Goal: Task Accomplishment & Management: Complete application form

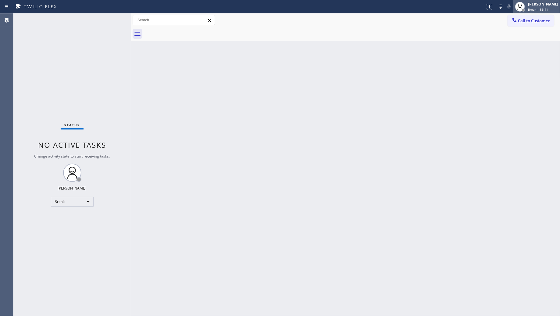
click at [539, 10] on span "Break | 59:41" at bounding box center [538, 9] width 20 height 4
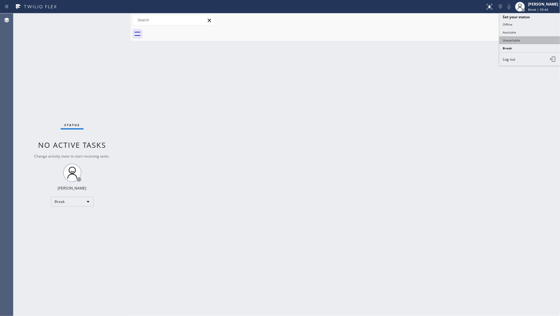
click at [519, 39] on button "Unavailable" at bounding box center [529, 40] width 61 height 8
click at [342, 141] on div "Back to Dashboard Change Sender ID Customers Technicians Select a contact Outbo…" at bounding box center [346, 164] width 430 height 303
click at [326, 62] on div "Back to Dashboard Change Sender ID Customers Technicians Select a contact Outbo…" at bounding box center [346, 164] width 430 height 303
drag, startPoint x: 258, startPoint y: 209, endPoint x: 261, endPoint y: 206, distance: 3.7
click at [261, 206] on div "Back to Dashboard Change Sender ID Customers Technicians Select a contact Outbo…" at bounding box center [346, 164] width 430 height 303
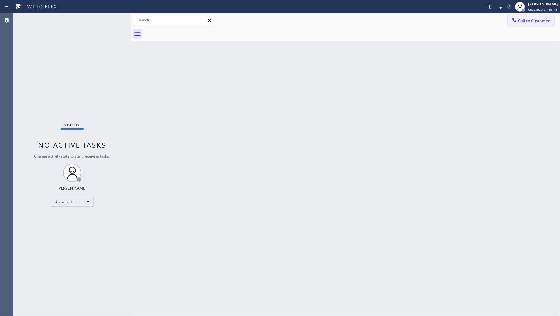
click at [522, 21] on span "Call to Customer" at bounding box center [534, 20] width 32 height 5
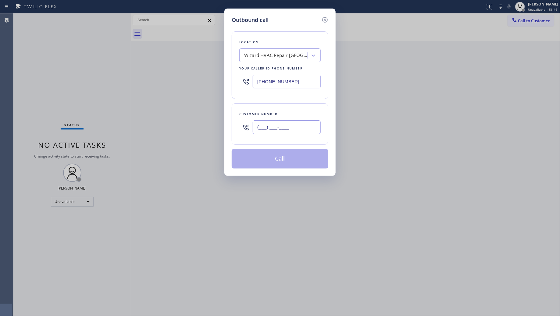
click at [313, 130] on input "(___) ___-____" at bounding box center [287, 127] width 68 height 14
paste input "323) 407-3254"
type input "[PHONE_NUMBER]"
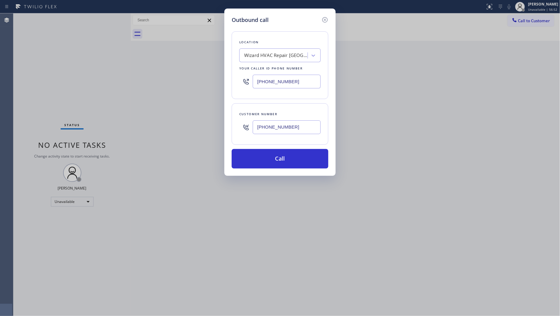
drag, startPoint x: 286, startPoint y: 84, endPoint x: 220, endPoint y: 84, distance: 65.9
click at [220, 84] on div "Outbound call Location Wizard HVAC Repair [GEOGRAPHIC_DATA]([PERSON_NAME] Heati…" at bounding box center [280, 158] width 560 height 316
paste input "661) 426-2156"
type input "[PHONE_NUMBER]"
click at [271, 149] on button "Call" at bounding box center [280, 159] width 97 height 20
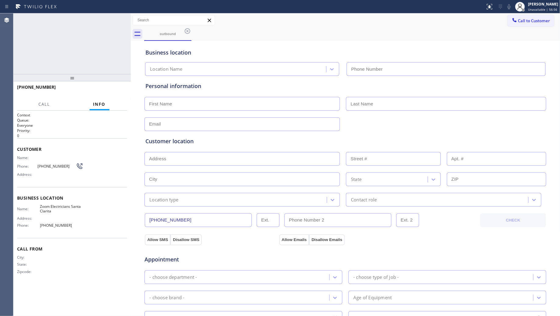
type input "[PHONE_NUMBER]"
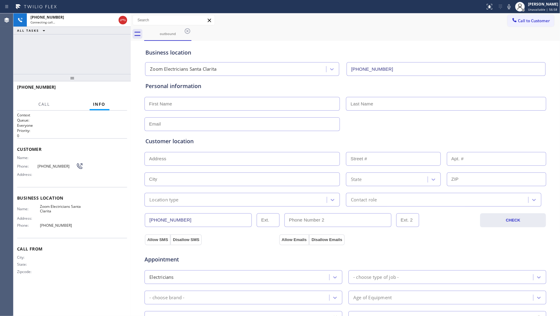
click at [121, 41] on div "[PHONE_NUMBER] Connecting call… ALL TASKS ALL TASKS ACTIVE TASKS TASKS IN WRAP …" at bounding box center [71, 43] width 117 height 61
click at [388, 24] on div "Call to Customer Outbound call Location Zoom Electricians [GEOGRAPHIC_DATA] You…" at bounding box center [346, 20] width 430 height 11
drag, startPoint x: 105, startPoint y: 86, endPoint x: 134, endPoint y: 94, distance: 30.0
click at [105, 87] on button "HANG UP" at bounding box center [113, 90] width 28 height 9
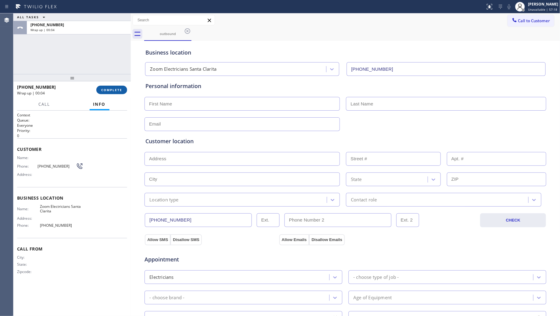
click at [115, 89] on span "COMPLETE" at bounding box center [111, 90] width 21 height 4
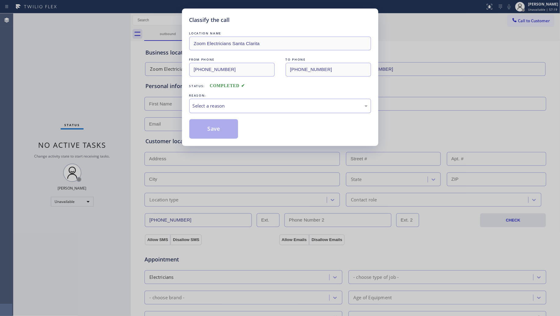
click at [219, 101] on div "Select a reason" at bounding box center [280, 106] width 182 height 14
drag, startPoint x: 219, startPoint y: 134, endPoint x: 275, endPoint y: 130, distance: 56.2
click at [225, 137] on button "Save" at bounding box center [213, 129] width 49 height 20
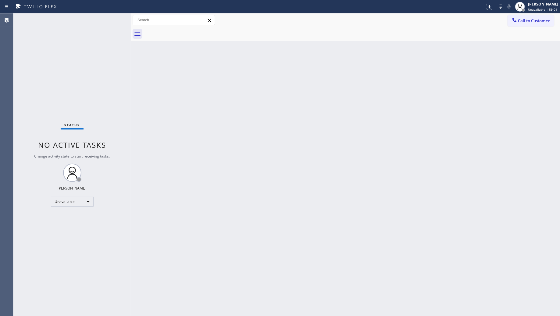
drag, startPoint x: 328, startPoint y: 93, endPoint x: 334, endPoint y: 90, distance: 7.2
click at [329, 93] on div "Back to Dashboard Change Sender ID Customers Technicians Select a contact Outbo…" at bounding box center [346, 164] width 430 height 303
click at [337, 61] on div "Back to Dashboard Change Sender ID Customers Technicians Select a contact Outbo…" at bounding box center [346, 164] width 430 height 303
click at [523, 25] on button "Call to Customer" at bounding box center [531, 21] width 47 height 12
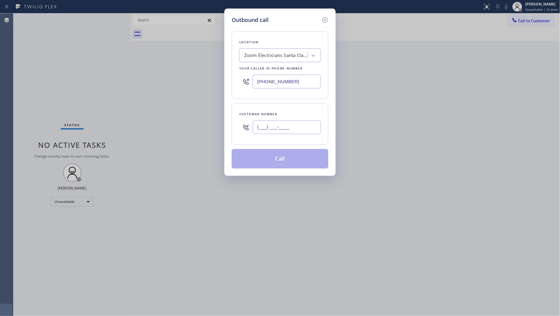
click at [282, 127] on input "(___) ___-____" at bounding box center [287, 127] width 68 height 14
paste input "323) 407-3254"
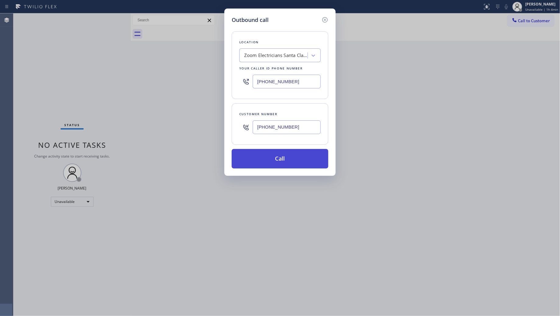
type input "[PHONE_NUMBER]"
click at [283, 158] on button "Call" at bounding box center [280, 159] width 97 height 20
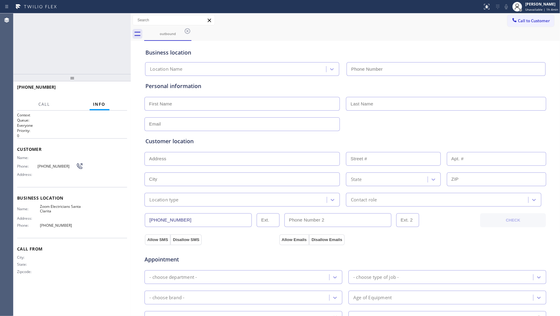
type input "[PHONE_NUMBER]"
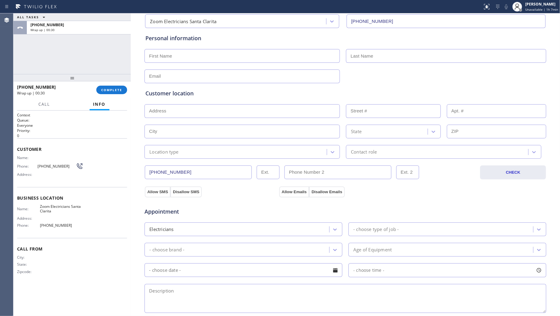
scroll to position [76, 0]
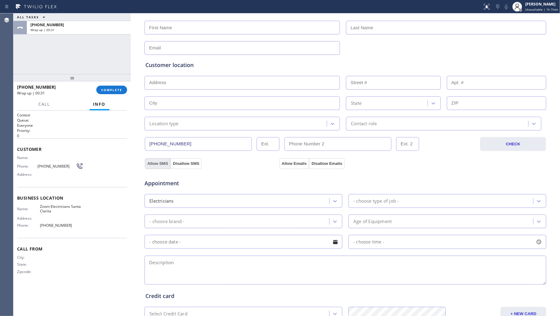
drag, startPoint x: 157, startPoint y: 162, endPoint x: 162, endPoint y: 161, distance: 4.7
click at [157, 162] on button "Allow SMS" at bounding box center [158, 163] width 26 height 11
click at [297, 164] on button "Allow Emails" at bounding box center [294, 163] width 30 height 11
drag, startPoint x: 223, startPoint y: 273, endPoint x: 229, endPoint y: 271, distance: 5.7
click at [224, 273] on textarea at bounding box center [346, 270] width 402 height 29
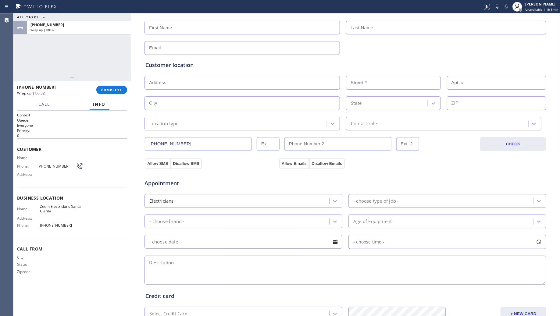
paste textarea "2-5, No scf, 220 outlet installed for tesla charging (no parts) 25424 Hardy [PE…"
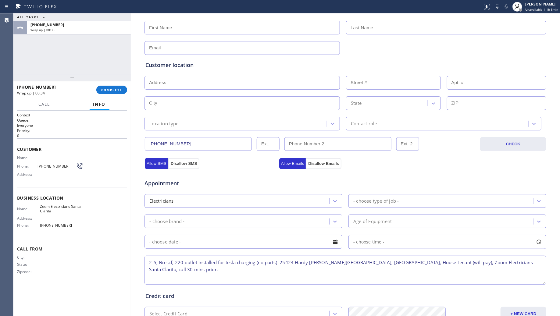
type textarea "2-5, No scf, 220 outlet installed for tesla charging (no parts) 25424 Hardy [PE…"
click at [363, 201] on div "- choose type of job -" at bounding box center [375, 201] width 45 height 7
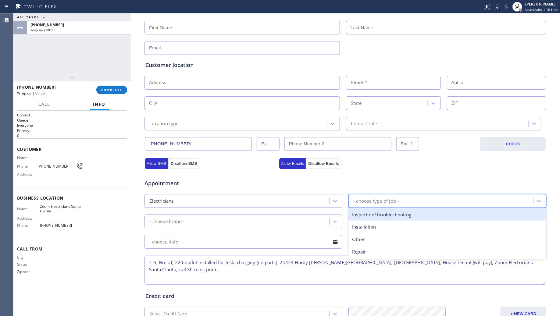
click at [363, 215] on div "Inspection/Troubleshooting" at bounding box center [447, 215] width 198 height 12
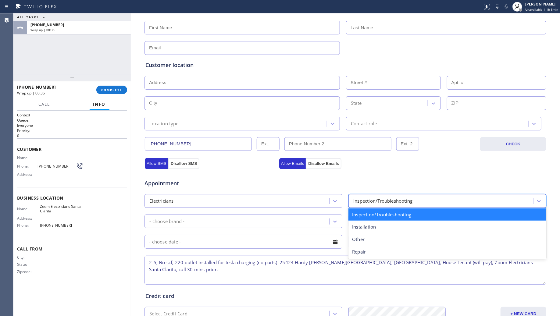
click at [362, 205] on div "Inspection/Troubleshooting" at bounding box center [382, 201] width 59 height 7
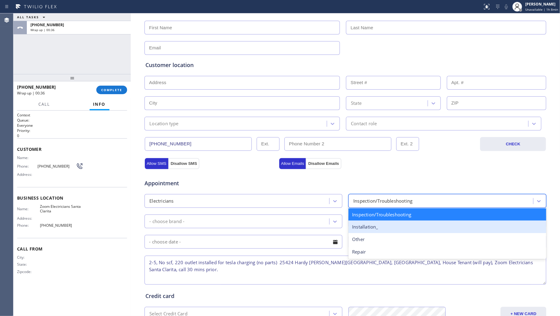
click at [362, 226] on div "Installation_" at bounding box center [447, 227] width 198 height 12
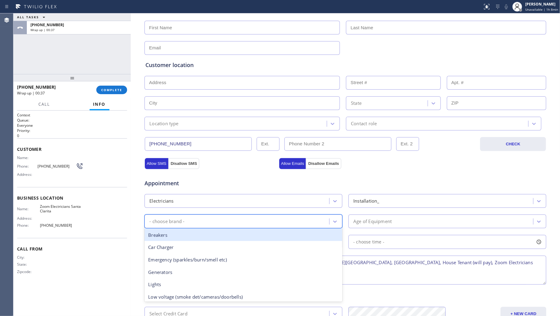
click at [302, 220] on div "- choose brand -" at bounding box center [237, 221] width 183 height 11
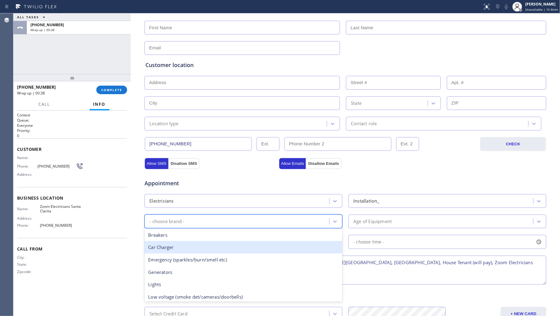
click at [237, 243] on div "Car Charger" at bounding box center [244, 247] width 198 height 12
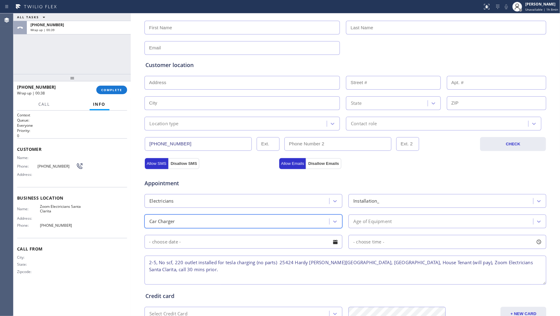
click at [236, 221] on div "Car Charger" at bounding box center [237, 221] width 183 height 11
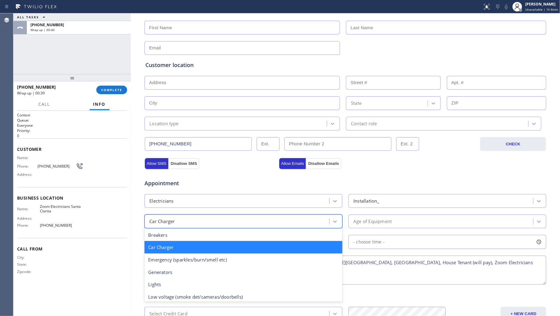
type input "ou"
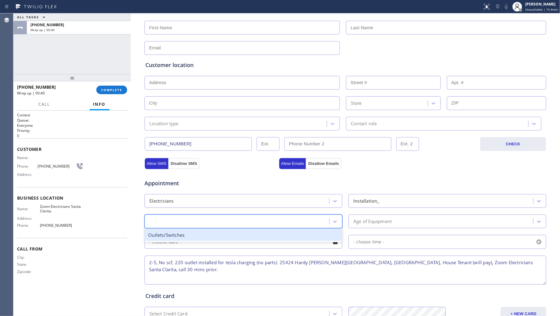
click at [230, 228] on div "ou" at bounding box center [244, 222] width 198 height 14
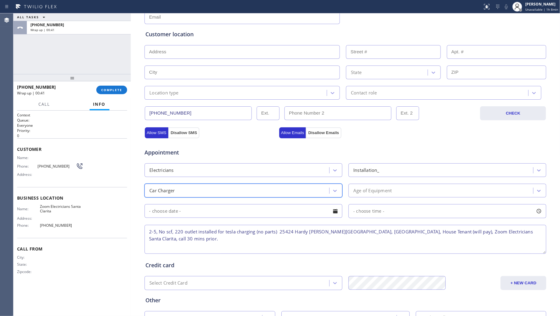
scroll to position [114, 0]
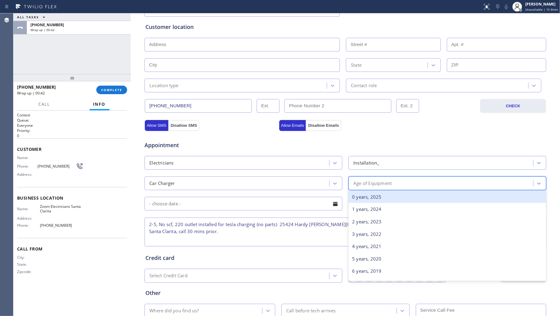
click at [378, 190] on div "Age of Equipment" at bounding box center [447, 184] width 198 height 14
click at [376, 195] on div "0 years, 2025" at bounding box center [447, 197] width 198 height 12
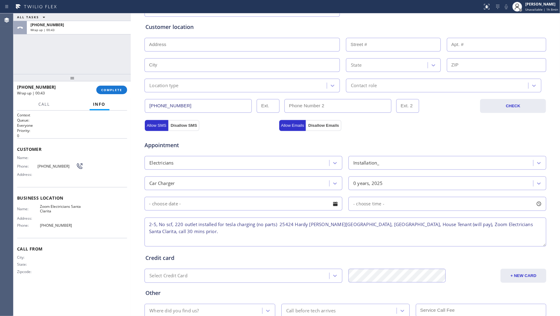
click at [264, 199] on input "text" at bounding box center [244, 204] width 198 height 14
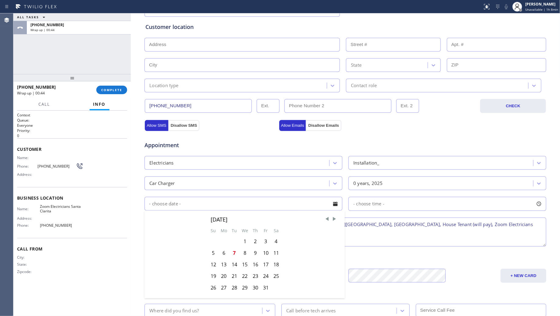
click at [261, 255] on div "10" at bounding box center [266, 253] width 10 height 12
type input "[DATE]"
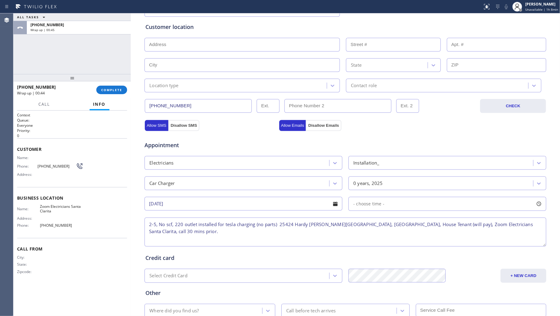
click at [369, 203] on span "- choose time -" at bounding box center [368, 204] width 31 height 6
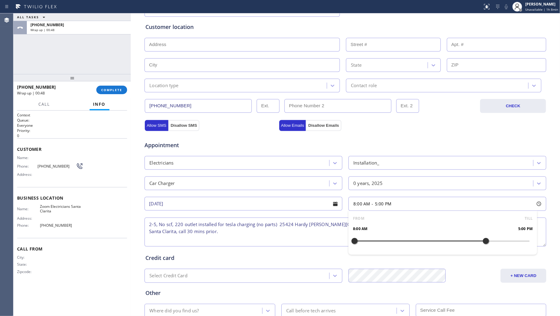
drag, startPoint x: 354, startPoint y: 237, endPoint x: 483, endPoint y: 240, distance: 129.0
click at [483, 240] on div at bounding box center [485, 241] width 7 height 13
drag, startPoint x: 351, startPoint y: 241, endPoint x: 442, endPoint y: 238, distance: 91.5
click at [442, 238] on div at bounding box center [441, 241] width 7 height 13
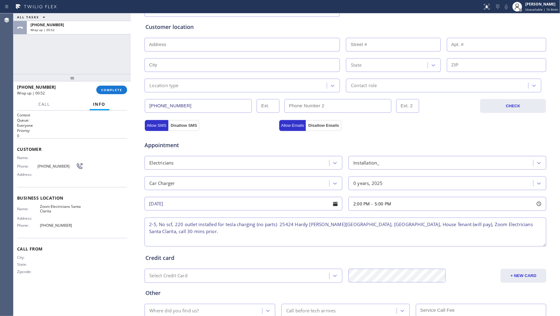
click at [269, 258] on div "Credit card" at bounding box center [345, 258] width 400 height 8
click at [185, 315] on div "Where did you find us?" at bounding box center [204, 310] width 116 height 11
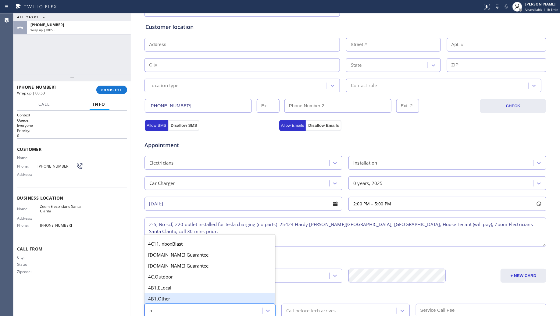
type input "ou"
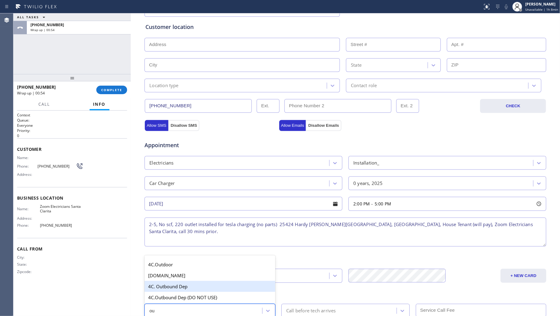
drag, startPoint x: 177, startPoint y: 290, endPoint x: 243, endPoint y: 302, distance: 66.4
click at [178, 290] on div "4C. Outbound Dep" at bounding box center [210, 286] width 131 height 11
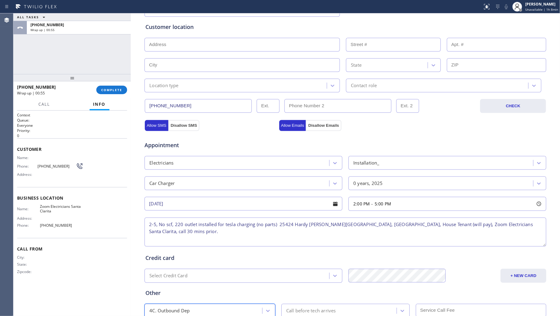
click at [312, 307] on div "Call before tech arrives" at bounding box center [339, 310] width 113 height 11
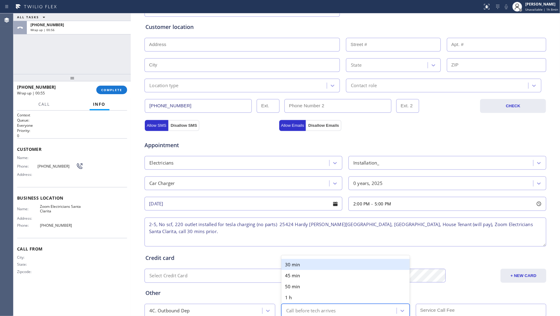
click at [317, 263] on div "30 min" at bounding box center [345, 264] width 128 height 11
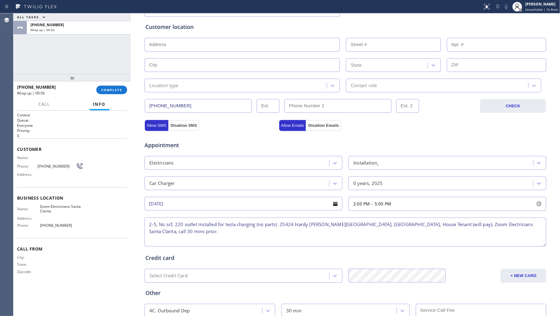
click at [435, 311] on input "text" at bounding box center [481, 310] width 131 height 13
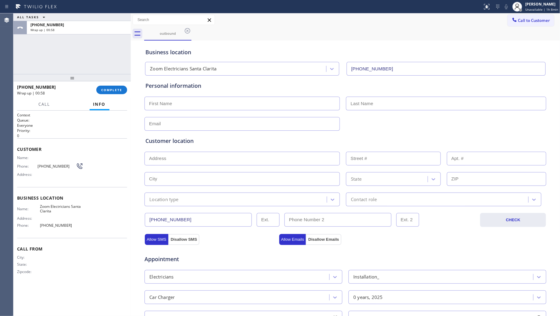
scroll to position [0, 0]
type input "0"
click at [202, 101] on input "text" at bounding box center [242, 104] width 195 height 14
paste input "[PERSON_NAME]"
type input "[PERSON_NAME]"
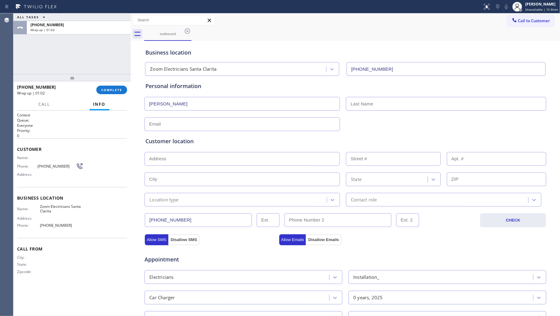
click at [365, 102] on input "text" at bounding box center [446, 104] width 200 height 14
paste input "[PERSON_NAME]"
type input "[PERSON_NAME]"
paste input "[EMAIL_ADDRESS][DOMAIN_NAME]"
click at [175, 127] on input "text" at bounding box center [242, 124] width 195 height 14
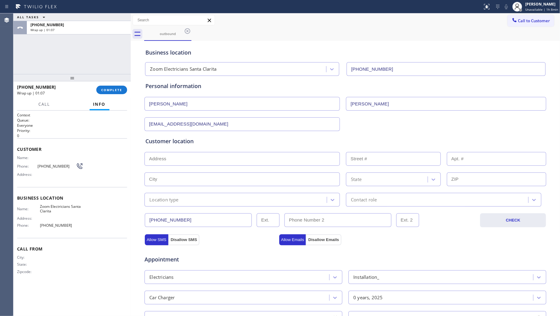
type input "[EMAIL_ADDRESS][DOMAIN_NAME]"
click at [256, 138] on div "Customer location" at bounding box center [345, 141] width 400 height 8
click at [243, 159] on input "text" at bounding box center [242, 159] width 195 height 14
paste input "[STREET_ADDRESS][PERSON_NAME]"
type input "25424 [PERSON_NAME]"
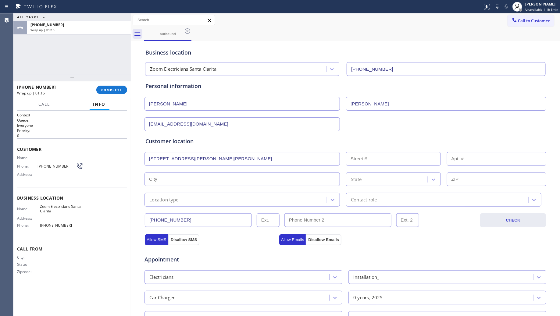
type input "25424"
type input "[PERSON_NAME][GEOGRAPHIC_DATA]"
type input "91381"
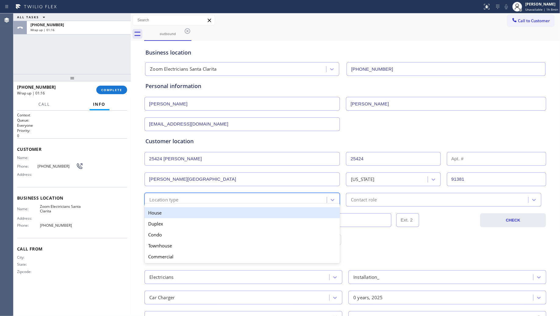
click at [178, 200] on div "Location type" at bounding box center [236, 200] width 180 height 11
drag, startPoint x: 171, startPoint y: 217, endPoint x: 221, endPoint y: 215, distance: 49.7
click at [172, 217] on div "House" at bounding box center [242, 212] width 195 height 11
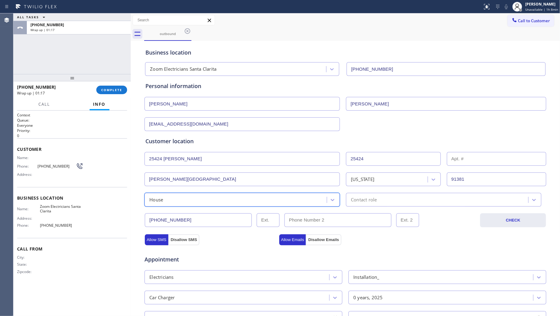
click at [365, 203] on div "Contact role" at bounding box center [364, 199] width 26 height 7
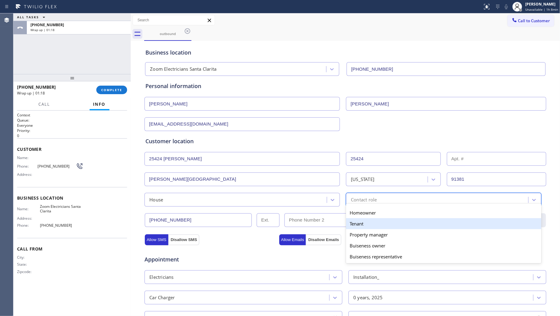
click at [360, 223] on div "Tenant" at bounding box center [443, 223] width 195 height 11
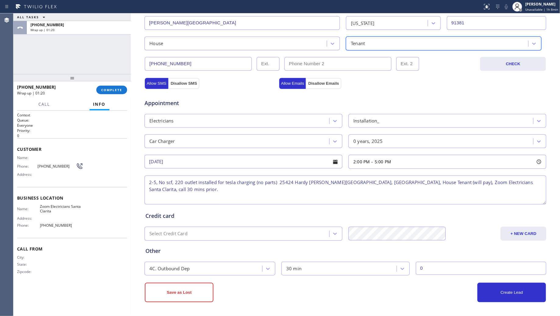
drag, startPoint x: 511, startPoint y: 292, endPoint x: 498, endPoint y: 280, distance: 17.1
click at [510, 292] on button "Create Lead" at bounding box center [511, 293] width 69 height 20
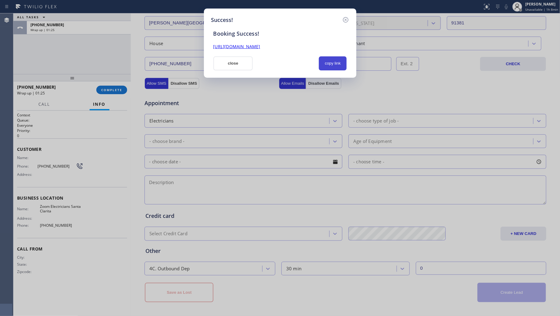
drag, startPoint x: 337, startPoint y: 68, endPoint x: 335, endPoint y: 63, distance: 5.5
click at [335, 63] on button "copy link" at bounding box center [333, 63] width 28 height 14
click at [258, 47] on link "[URL][DOMAIN_NAME]" at bounding box center [236, 47] width 47 height 6
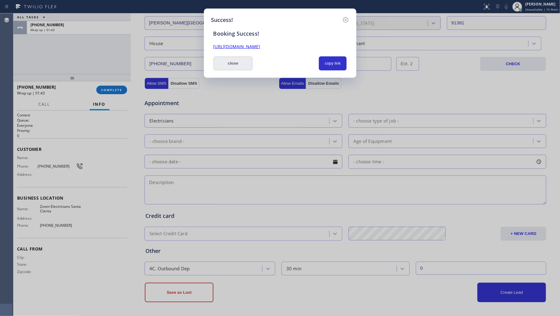
click at [227, 64] on button "close" at bounding box center [233, 63] width 40 height 14
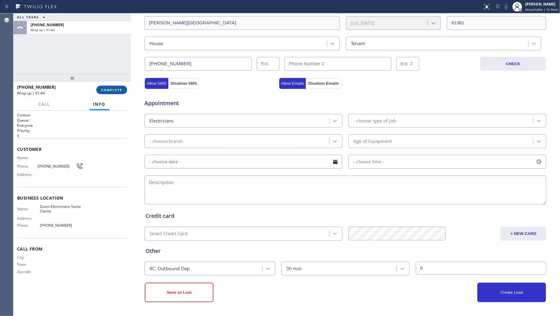
click at [111, 91] on span "COMPLETE" at bounding box center [111, 90] width 21 height 4
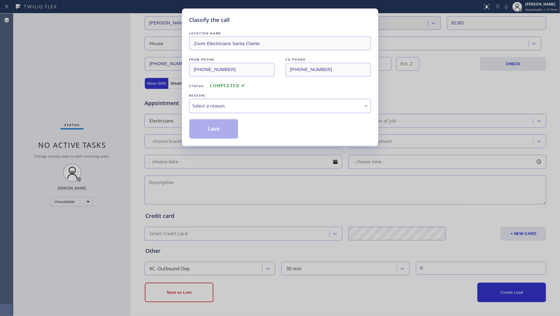
click at [220, 102] on div "Select a reason" at bounding box center [280, 106] width 182 height 14
click at [203, 130] on button "Save" at bounding box center [213, 129] width 49 height 20
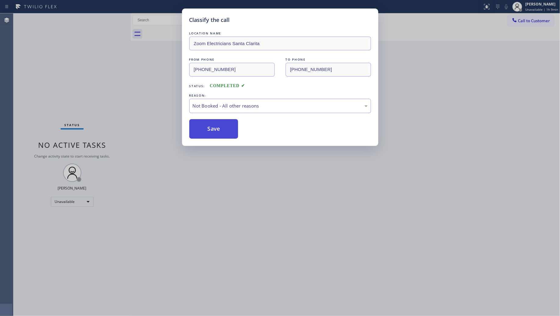
click at [204, 127] on button "Save" at bounding box center [213, 129] width 49 height 20
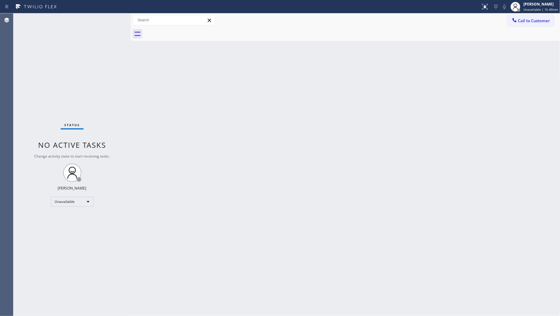
click at [399, 56] on div "Back to Dashboard Change Sender ID Customers Technicians Select a contact Outbo…" at bounding box center [346, 164] width 430 height 303
click at [529, 18] on span "Call to Customer" at bounding box center [534, 20] width 32 height 5
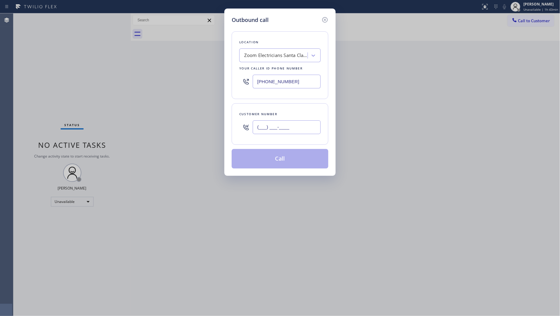
click at [299, 133] on input "(___) ___-____" at bounding box center [287, 127] width 68 height 14
paste input "786) 452-7617"
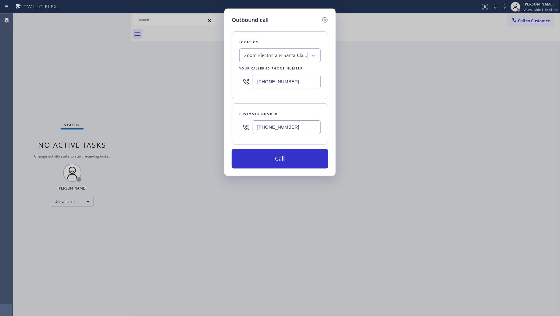
type input "[PHONE_NUMBER]"
drag, startPoint x: 300, startPoint y: 88, endPoint x: 248, endPoint y: 87, distance: 52.7
click at [248, 87] on div "[PHONE_NUMBER]" at bounding box center [279, 82] width 81 height 20
paste input "855) 731-4952"
type input "[PHONE_NUMBER]"
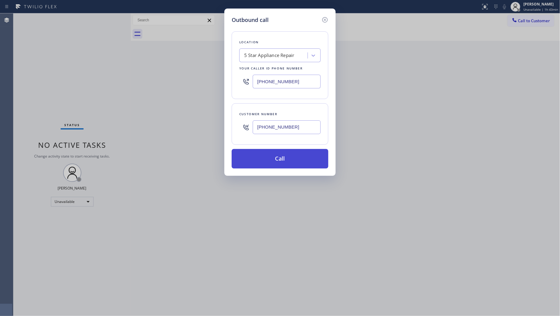
click at [284, 161] on button "Call" at bounding box center [280, 159] width 97 height 20
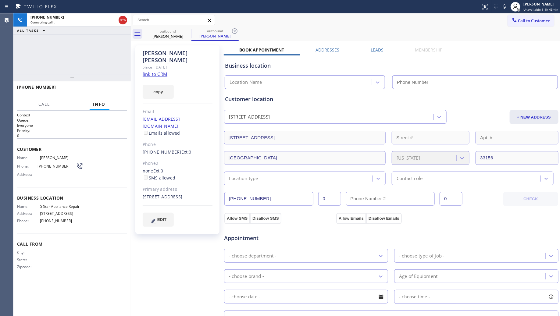
type input "[PHONE_NUMBER]"
click at [235, 29] on icon at bounding box center [234, 30] width 7 height 7
click at [163, 71] on link "link to CRM" at bounding box center [155, 74] width 25 height 6
click at [403, 37] on div "outbound [PERSON_NAME]" at bounding box center [352, 34] width 416 height 14
click at [386, 21] on div "Call to Customer Outbound call Location 5 Star Appliance Repair Your caller id …" at bounding box center [346, 20] width 430 height 11
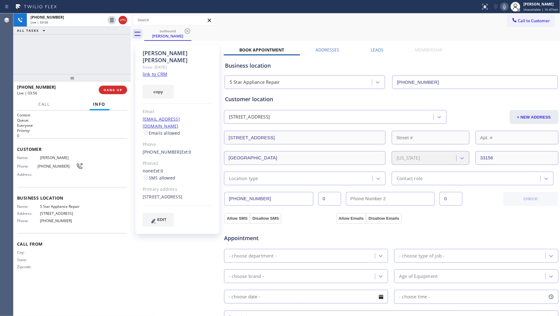
click at [504, 7] on icon at bounding box center [504, 6] width 7 height 7
click at [508, 5] on icon at bounding box center [504, 6] width 7 height 7
click at [398, 36] on div "outbound [PERSON_NAME]" at bounding box center [352, 34] width 416 height 14
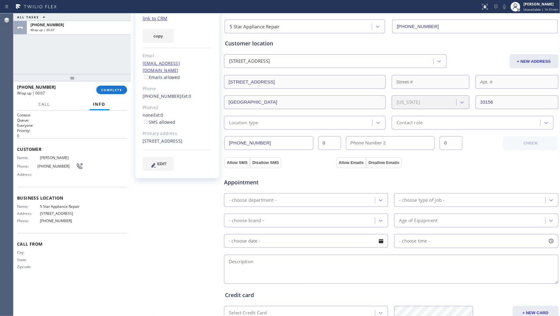
scroll to position [76, 0]
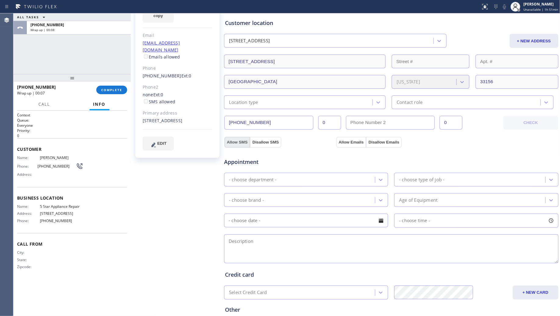
drag, startPoint x: 236, startPoint y: 142, endPoint x: 241, endPoint y: 141, distance: 5.0
click at [236, 142] on button "Allow SMS" at bounding box center [237, 142] width 26 height 11
click at [344, 141] on button "Allow Emails" at bounding box center [351, 142] width 30 height 11
click at [256, 183] on div "- choose department -" at bounding box center [253, 179] width 48 height 7
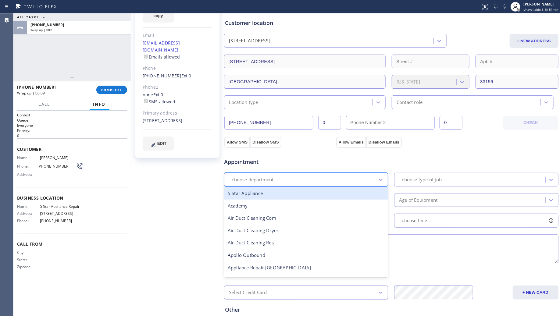
checkbox input "true"
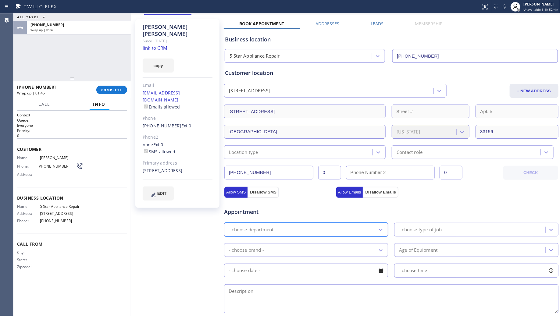
scroll to position [0, 0]
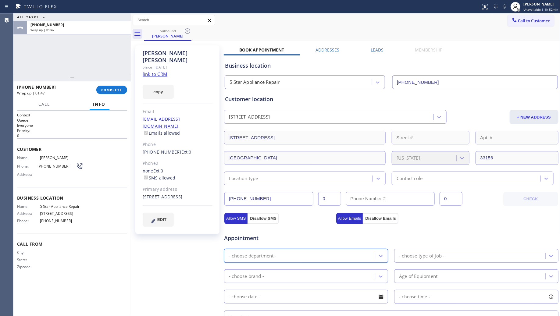
click at [72, 43] on div "ALL TASKS ALL TASKS ACTIVE TASKS TASKS IN WRAP UP [PHONE_NUMBER] Wrap up | 01:47" at bounding box center [71, 43] width 117 height 61
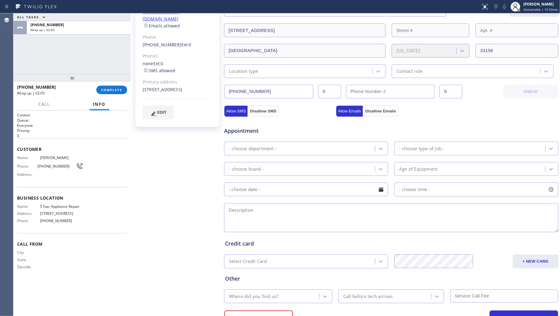
scroll to position [114, 0]
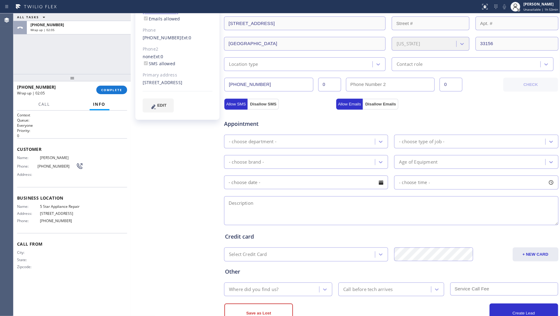
drag, startPoint x: 269, startPoint y: 214, endPoint x: 274, endPoint y: 212, distance: 5.5
click at [269, 214] on textarea at bounding box center [391, 210] width 334 height 29
paste textarea "3- 6, $39 + $30, Whirlpool SBS Washer, Water pump problem, 12 yrs, Kitchenaid D…"
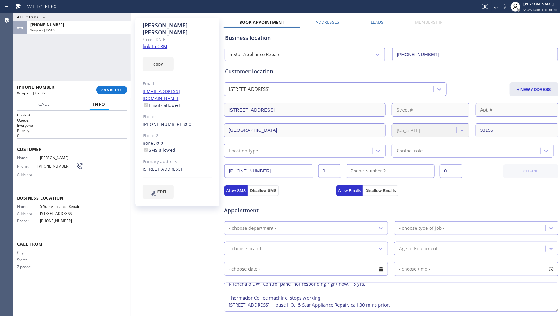
scroll to position [0, 0]
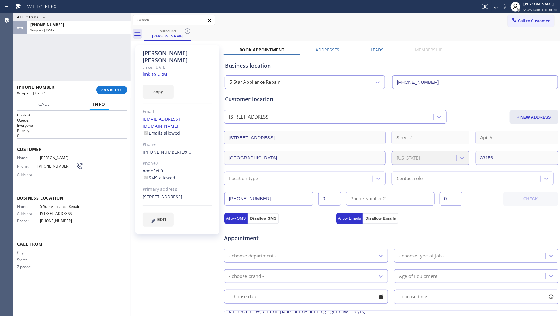
type textarea "3- 6, $39 + $30, Whirlpool SBS Washer, Water pump problem, 12 yrs, Kitchenaid D…"
click at [276, 181] on div "Location type" at bounding box center [299, 178] width 147 height 11
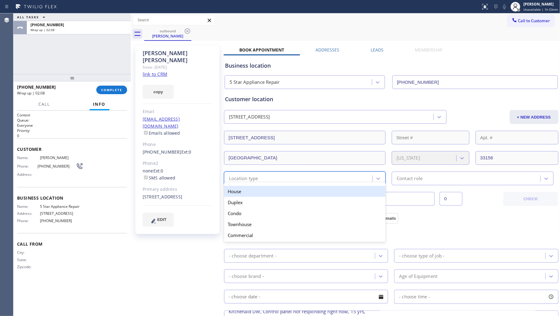
drag, startPoint x: 261, startPoint y: 190, endPoint x: 331, endPoint y: 190, distance: 70.4
click at [262, 190] on div "House" at bounding box center [305, 191] width 162 height 11
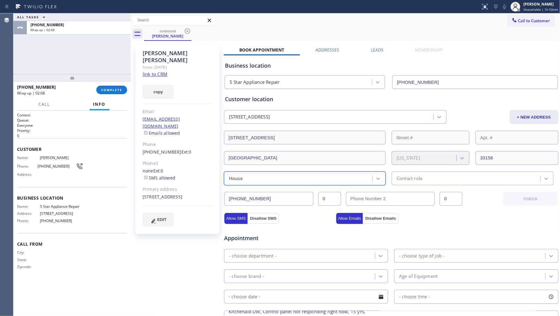
click at [397, 178] on div "Contact role" at bounding box center [410, 178] width 26 height 7
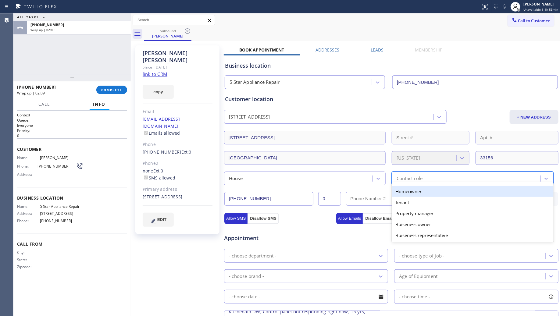
click at [400, 188] on div "Homeowner" at bounding box center [473, 191] width 162 height 11
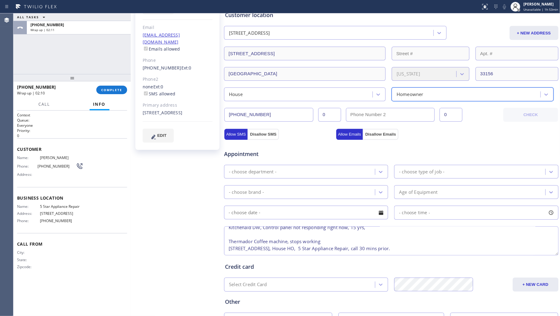
scroll to position [114, 0]
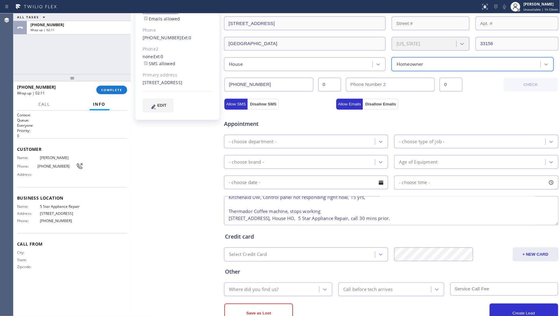
click at [278, 145] on div "- choose department -" at bounding box center [300, 141] width 149 height 11
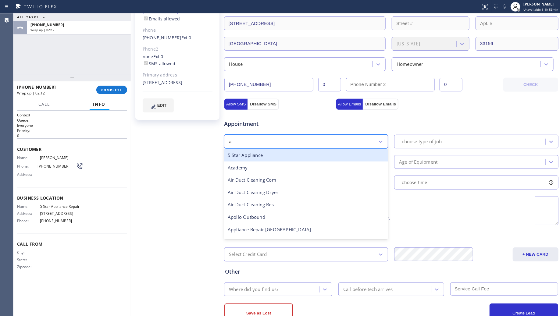
type input "app"
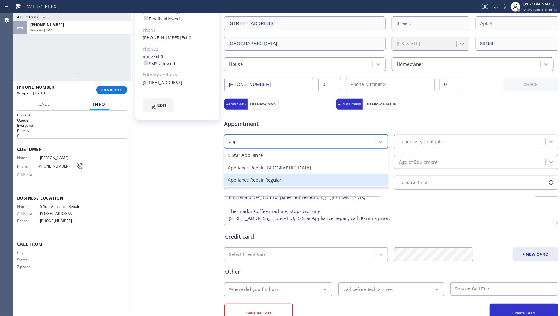
click at [287, 182] on div "Appliance Repair Regular" at bounding box center [306, 180] width 164 height 12
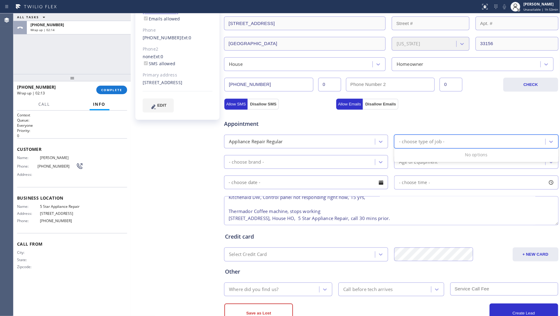
click at [403, 139] on div "- choose type of job -" at bounding box center [421, 141] width 45 height 7
type input "was"
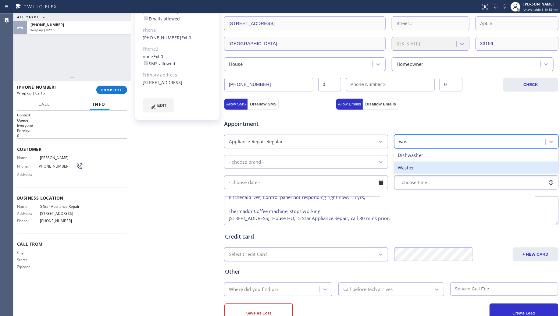
click at [407, 165] on div "Washer" at bounding box center [476, 168] width 164 height 12
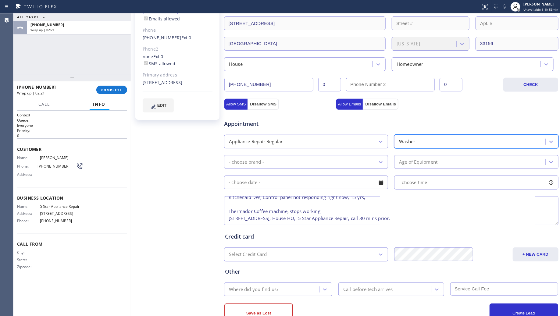
click at [315, 162] on div "- choose brand -" at bounding box center [300, 162] width 149 height 11
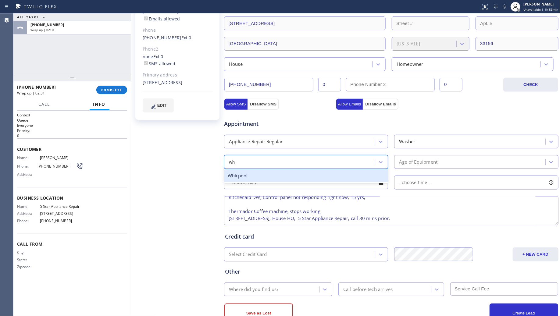
type input "whi"
click at [279, 179] on div "Whirpool" at bounding box center [306, 176] width 164 height 12
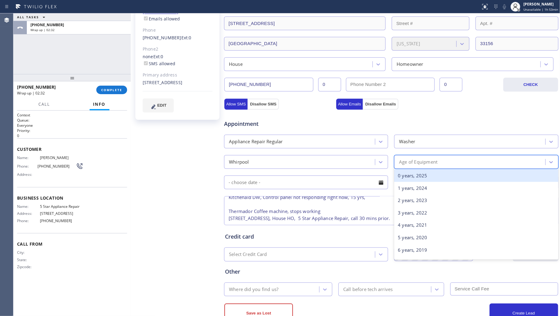
click at [411, 161] on div "Age of Equipment" at bounding box center [418, 162] width 38 height 7
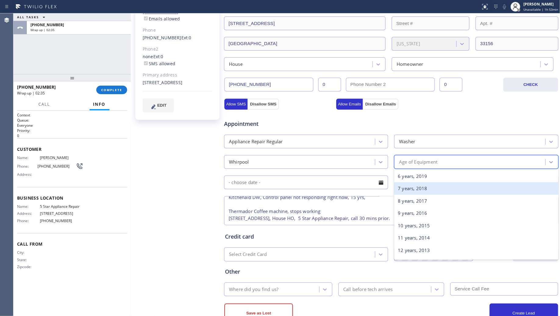
scroll to position [76, 0]
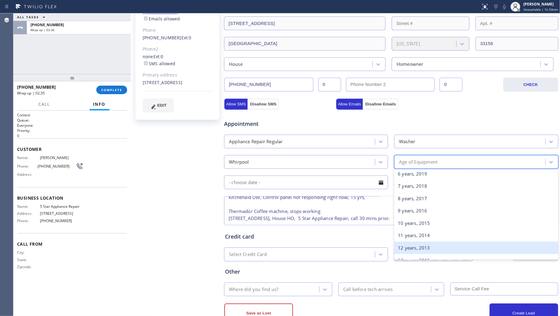
click at [418, 248] on div "12 years, 2013" at bounding box center [476, 248] width 164 height 12
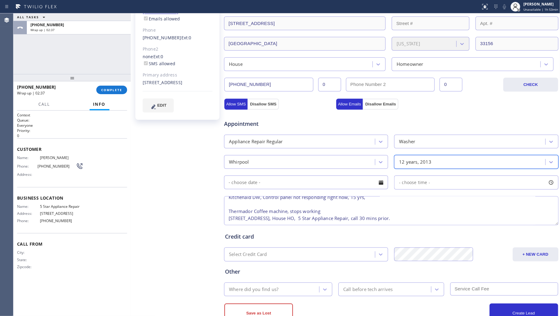
click at [302, 182] on input "text" at bounding box center [306, 183] width 164 height 14
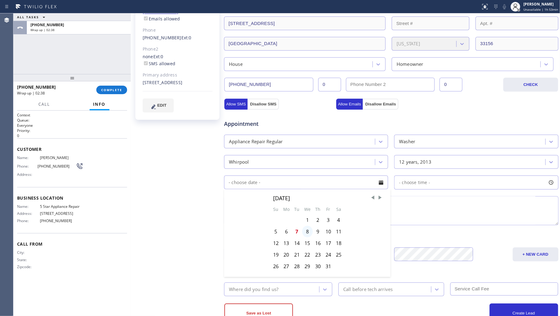
click at [309, 234] on div "8" at bounding box center [307, 232] width 11 height 12
type input "[DATE]"
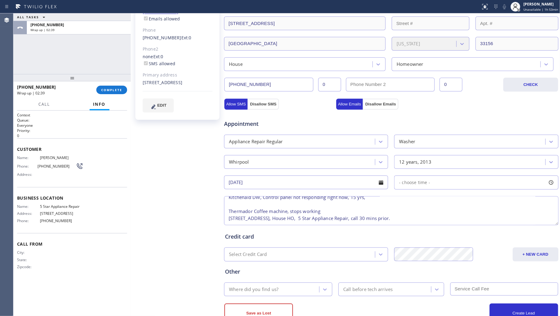
click at [410, 184] on span "- choose time -" at bounding box center [414, 183] width 31 height 6
drag, startPoint x: 407, startPoint y: 219, endPoint x: 513, endPoint y: 220, distance: 105.8
click at [514, 220] on div at bounding box center [517, 219] width 7 height 13
drag, startPoint x: 398, startPoint y: 218, endPoint x: 478, endPoint y: 218, distance: 79.6
click at [479, 218] on div at bounding box center [482, 219] width 7 height 13
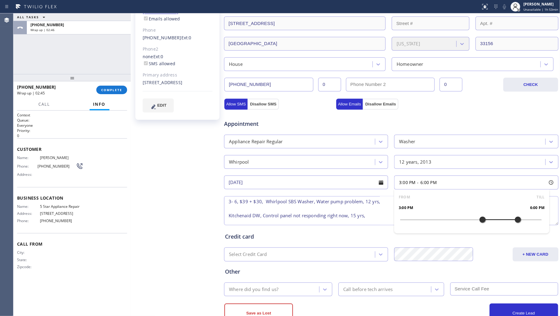
scroll to position [0, 0]
click at [228, 203] on textarea "3- 6, $39 + $30, Whirlpool SBS Washer, Water pump problem, 12 yrs, Kitchenaid D…" at bounding box center [391, 210] width 334 height 29
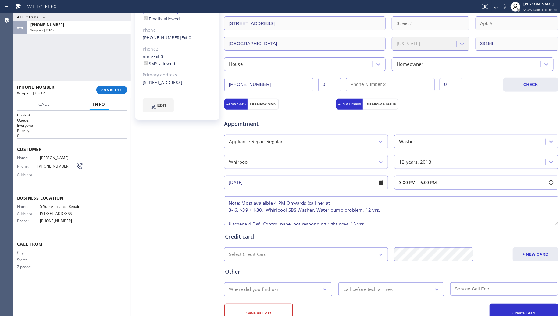
click at [376, 199] on textarea "Note: Most avaialble 4 PM Onwards (call her at 3- 6, $39 + $30, Whirlpool SBS W…" at bounding box center [391, 210] width 334 height 29
paste textarea "3059658239"
type textarea "Note: Most avaialble 4 PM Onwards (call her at [PHONE_NUMBER]) 3- 6, $39 + $30,…"
click at [162, 103] on span "EDIT" at bounding box center [161, 105] width 9 height 5
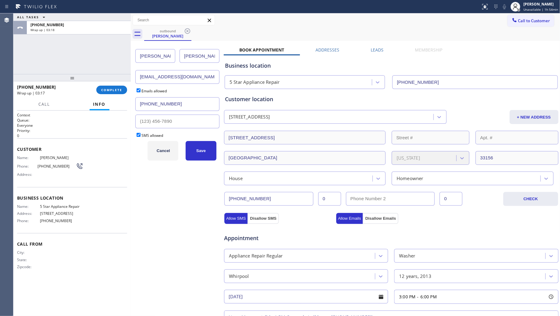
type input "(___) ___-____"
click at [164, 121] on input "(___) ___-____" at bounding box center [177, 122] width 84 height 14
drag, startPoint x: 180, startPoint y: 106, endPoint x: 123, endPoint y: 104, distance: 56.7
click at [124, 105] on div "ALL TASKS ALL TASKS ACTIVE TASKS TASKS IN WRAP UP [PHONE_NUMBER] Wrap up | 03:1…" at bounding box center [286, 164] width 547 height 303
click at [150, 122] on input "(___) ___-____" at bounding box center [177, 122] width 84 height 14
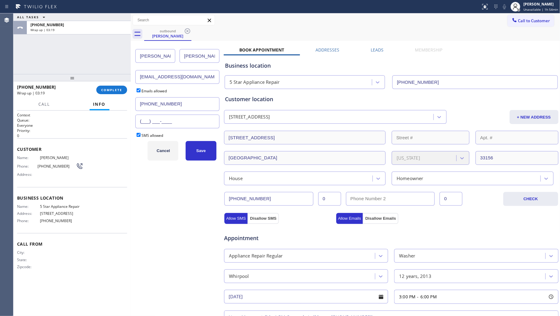
paste input "786) 452-7617"
type input "[PHONE_NUMBER]"
click at [177, 110] on input "[PHONE_NUMBER]" at bounding box center [177, 104] width 84 height 14
drag, startPoint x: 177, startPoint y: 106, endPoint x: 140, endPoint y: 104, distance: 36.6
click at [141, 105] on input "[PHONE_NUMBER]" at bounding box center [177, 104] width 84 height 14
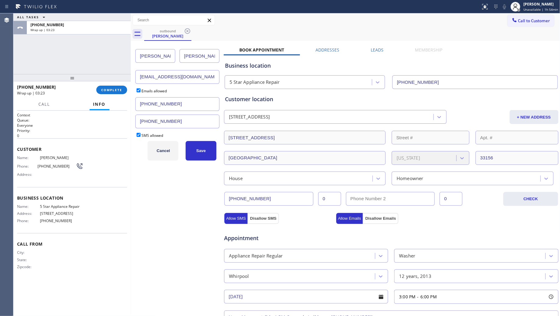
paste input "305) 965-8239"
type input "[PHONE_NUMBER]"
click at [202, 154] on button "Save" at bounding box center [201, 151] width 31 height 20
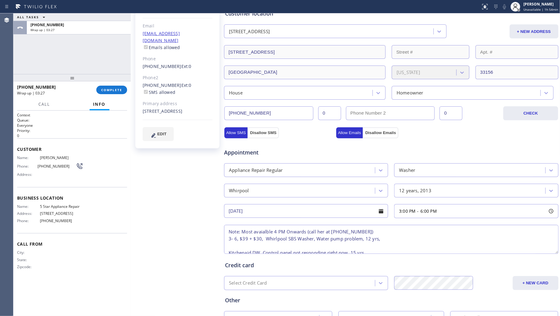
scroll to position [135, 0]
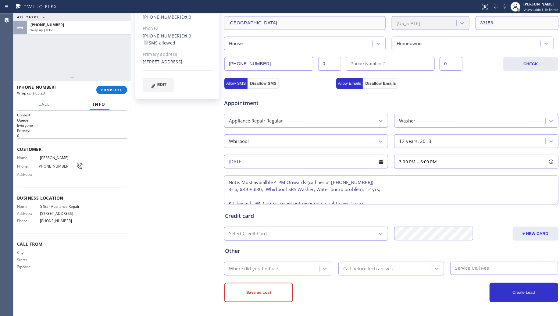
click at [264, 272] on div "Where did you find us?" at bounding box center [253, 268] width 49 height 7
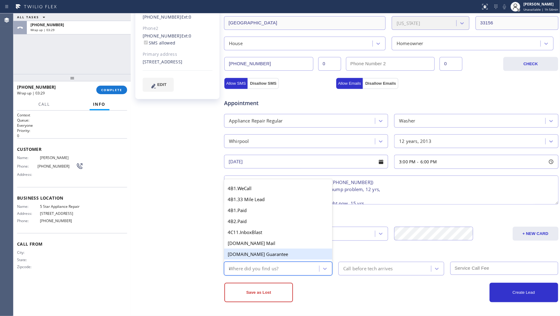
type input "ou"
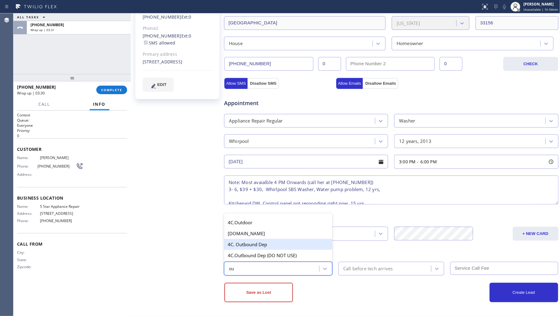
click at [253, 243] on div "4C. Outbound Dep" at bounding box center [278, 244] width 108 height 11
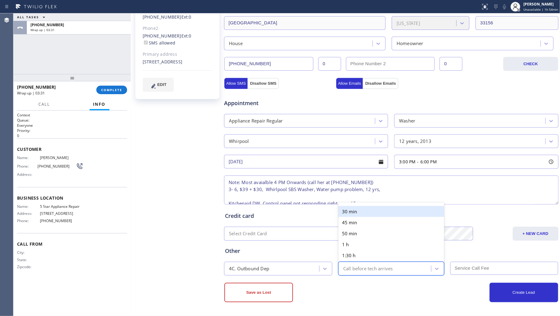
click at [352, 266] on div "Call before tech arrives" at bounding box center [368, 268] width 50 height 7
drag, startPoint x: 350, startPoint y: 206, endPoint x: 409, endPoint y: 243, distance: 70.1
click at [352, 208] on div "30 min" at bounding box center [391, 211] width 106 height 11
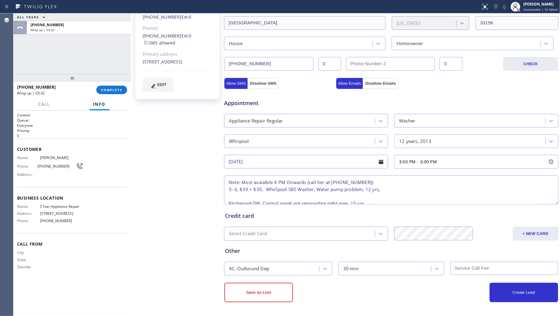
click at [460, 269] on input "text" at bounding box center [504, 268] width 108 height 13
type input "69"
drag, startPoint x: 502, startPoint y: 296, endPoint x: 506, endPoint y: 299, distance: 4.7
click at [503, 296] on button "Create Lead" at bounding box center [524, 293] width 69 height 20
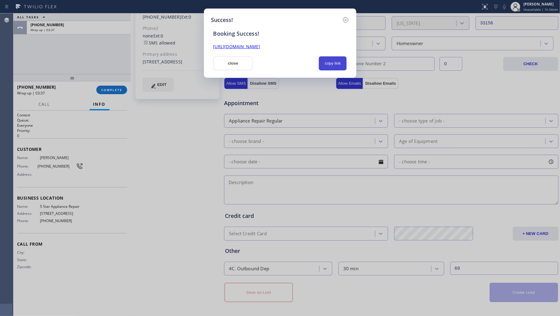
click at [339, 65] on button "copy link" at bounding box center [333, 63] width 28 height 14
click at [240, 60] on button "close" at bounding box center [233, 63] width 40 height 14
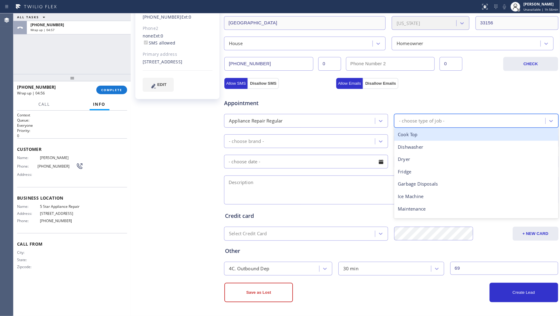
click at [417, 120] on div "- choose type of job -" at bounding box center [421, 120] width 45 height 7
type input "was"
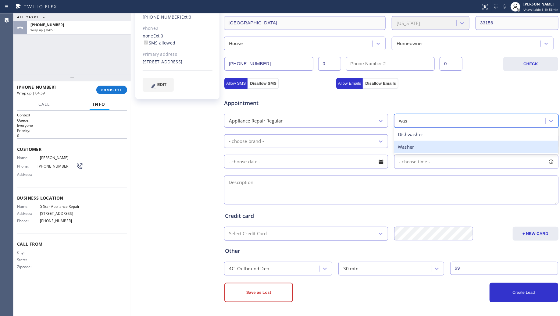
click at [409, 147] on div "Washer" at bounding box center [476, 147] width 164 height 12
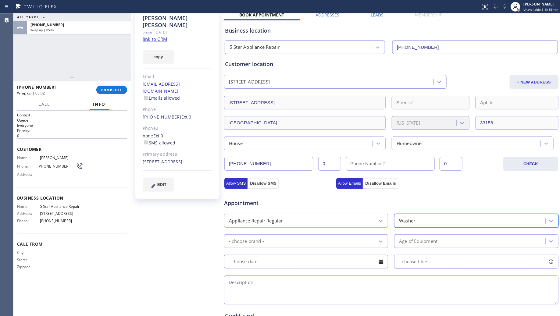
scroll to position [59, 0]
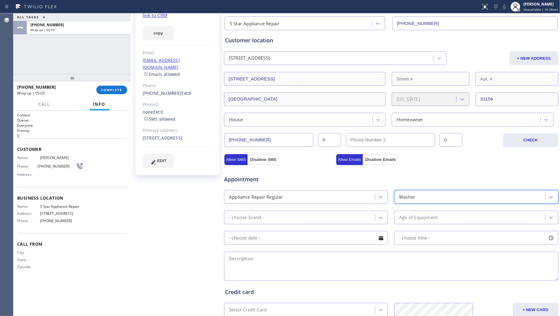
click at [305, 214] on div "- choose brand -" at bounding box center [300, 217] width 149 height 11
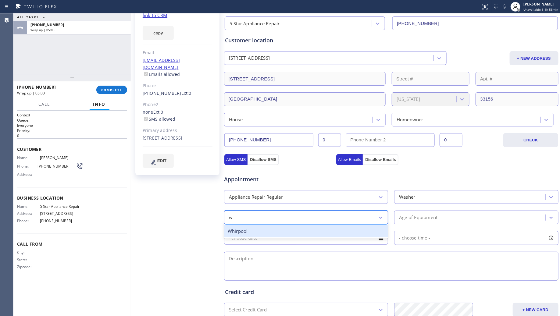
type input "wh"
click at [278, 228] on div "Whirpool" at bounding box center [306, 231] width 164 height 12
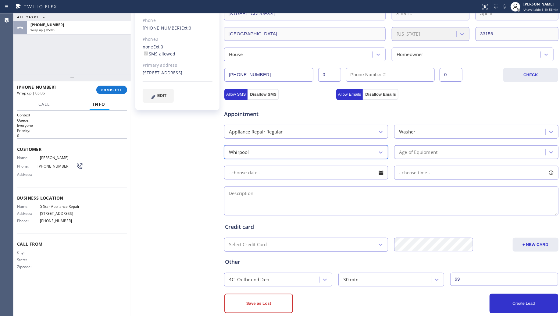
scroll to position [135, 0]
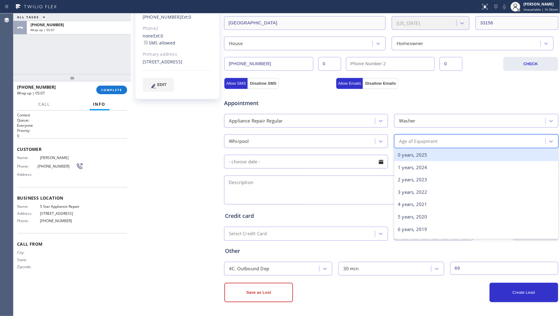
click at [406, 143] on div "Age of Equipment" at bounding box center [418, 141] width 38 height 7
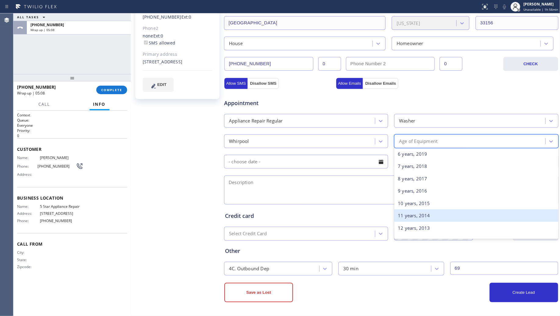
scroll to position [114, 0]
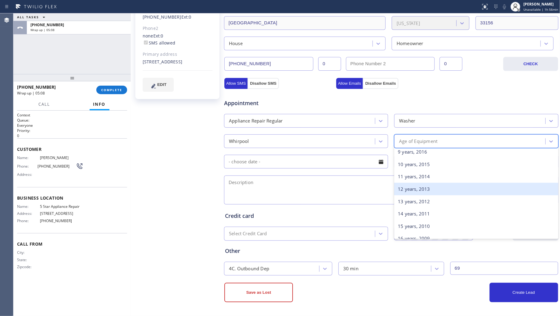
click at [410, 188] on div "12 years, 2013" at bounding box center [476, 189] width 164 height 12
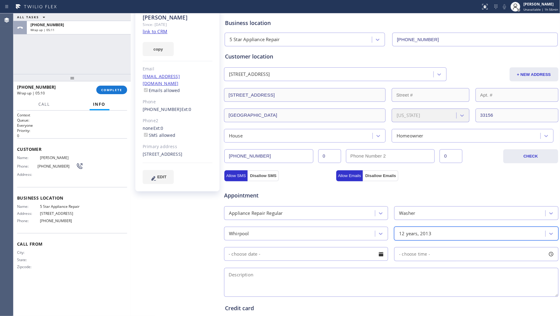
scroll to position [135, 0]
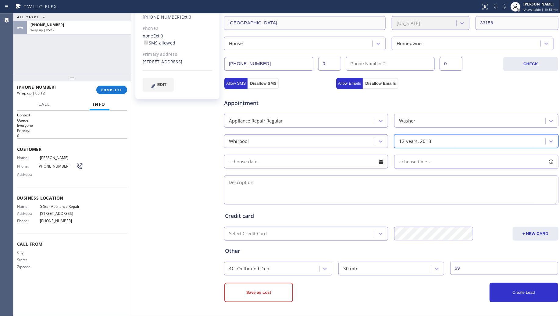
click at [421, 162] on span "- choose time -" at bounding box center [414, 162] width 31 height 6
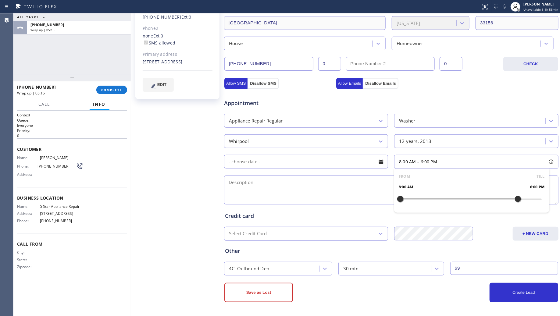
drag, startPoint x: 395, startPoint y: 198, endPoint x: 516, endPoint y: 200, distance: 120.1
click at [516, 200] on div at bounding box center [517, 199] width 7 height 13
drag, startPoint x: 396, startPoint y: 198, endPoint x: 477, endPoint y: 197, distance: 81.4
click at [479, 197] on div at bounding box center [482, 199] width 7 height 13
click at [344, 179] on textarea at bounding box center [391, 190] width 334 height 29
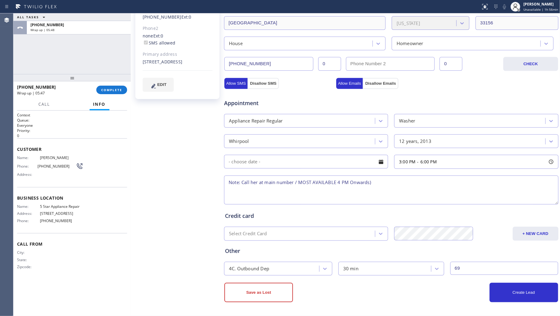
click at [396, 191] on textarea "Note: Call her at main number / MOST AVAILABLE 4 PM Onwards)" at bounding box center [391, 190] width 334 height 29
paste textarea "3- 6, $39 + $30, Whirlpool SBS Washer, Water pump problem, 12 yrs, Kitchenaid D…"
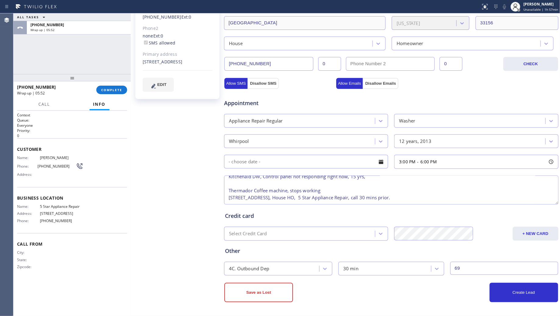
type textarea "Note: Call her at main number / MOST AVAILABLE 4 PM Onwards) 3- 6, $39 + $30, W…"
click at [113, 87] on button "COMPLETE" at bounding box center [111, 90] width 31 height 9
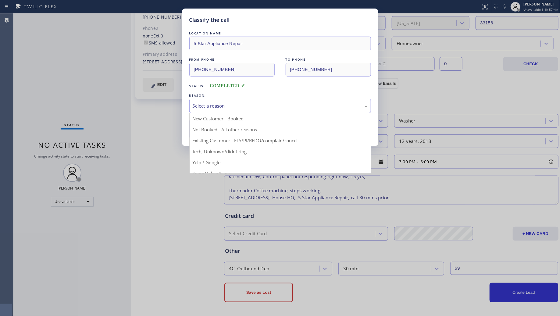
drag, startPoint x: 225, startPoint y: 99, endPoint x: 211, endPoint y: 114, distance: 20.3
click at [225, 99] on div "Select a reason" at bounding box center [280, 106] width 182 height 14
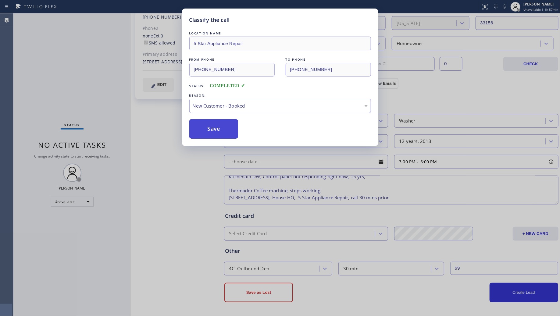
click at [208, 122] on button "Save" at bounding box center [213, 129] width 49 height 20
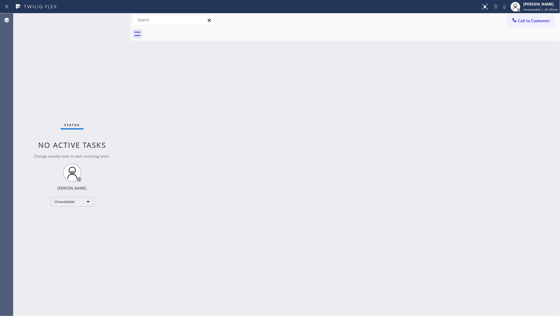
click at [293, 99] on div "Back to Dashboard Change Sender ID Customers Technicians Select a contact Outbo…" at bounding box center [346, 164] width 430 height 303
click at [254, 82] on div "Back to Dashboard Change Sender ID Customers Technicians Select a contact Outbo…" at bounding box center [346, 164] width 430 height 303
click at [532, 5] on div "[PERSON_NAME]" at bounding box center [540, 4] width 35 height 5
click at [515, 25] on button "Offline" at bounding box center [529, 24] width 61 height 8
click at [531, 6] on div "[PERSON_NAME]" at bounding box center [540, 4] width 35 height 5
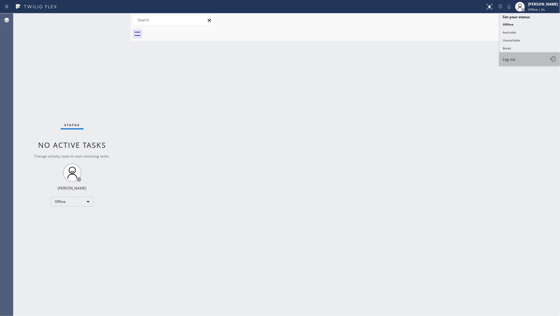
click at [512, 60] on span "Log out" at bounding box center [509, 59] width 12 height 5
